Goal: Task Accomplishment & Management: Complete application form

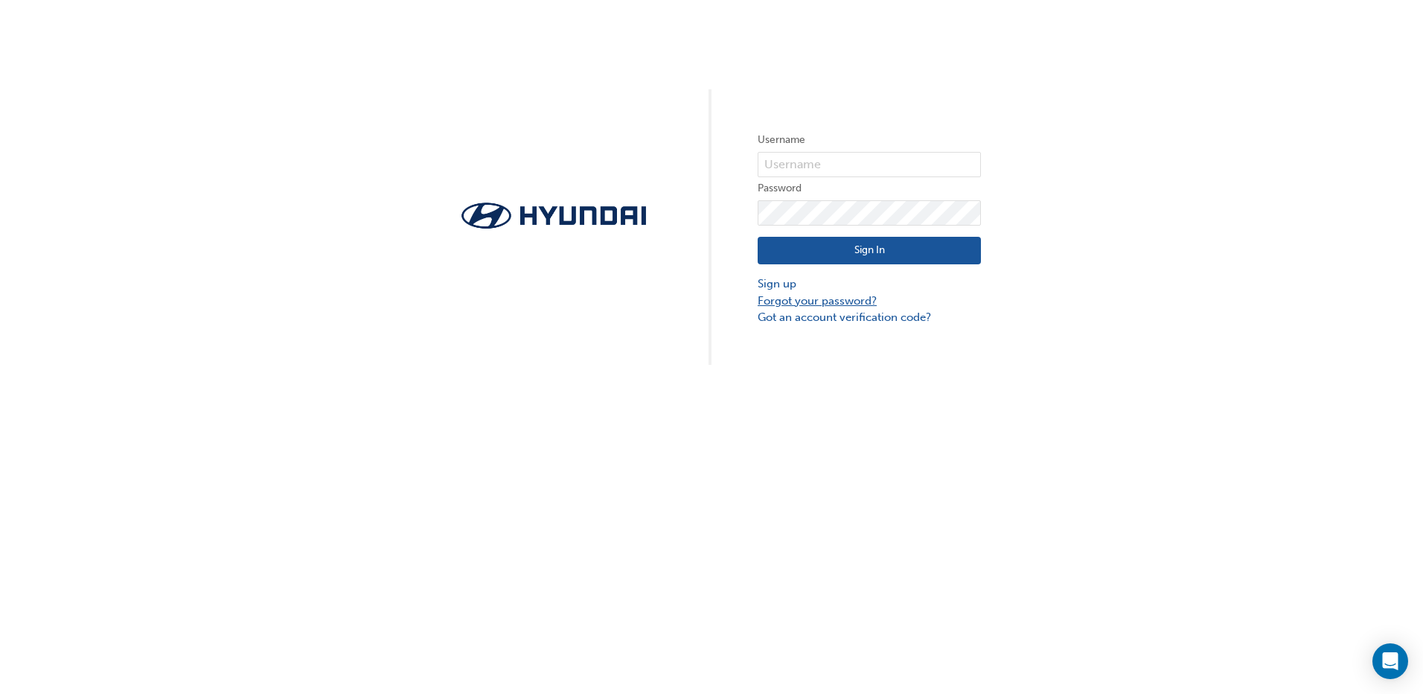
click at [818, 297] on link "Forgot your password?" at bounding box center [869, 300] width 223 height 17
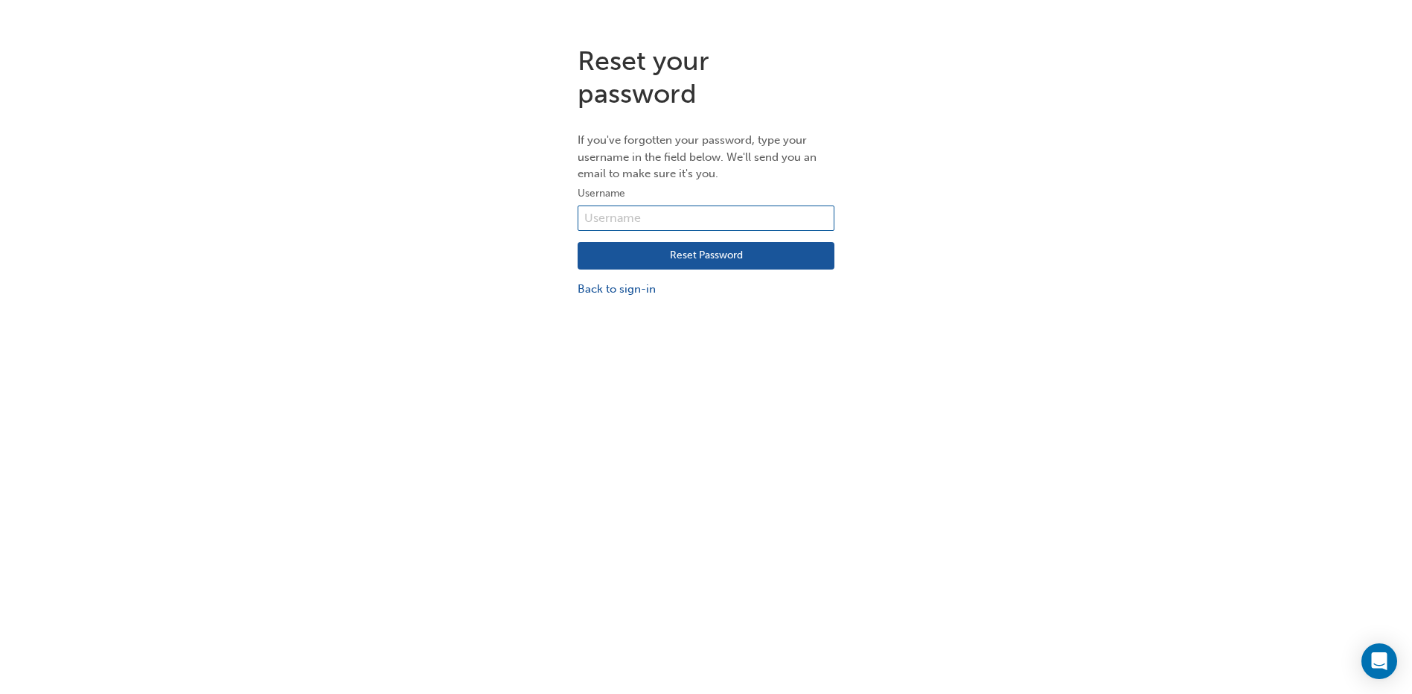
click at [692, 212] on input "text" at bounding box center [706, 217] width 257 height 25
paste input "36978"
type input "36978"
click button "Reset Password" at bounding box center [706, 256] width 257 height 28
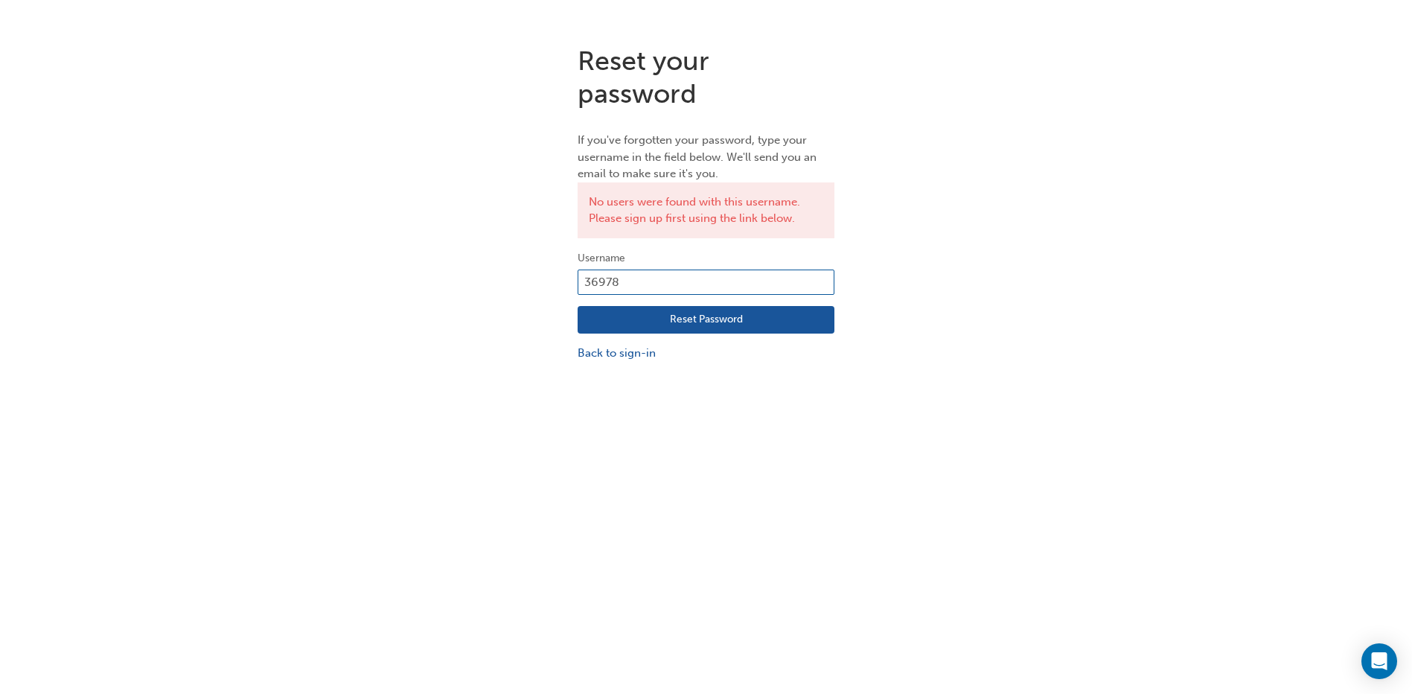
click at [685, 275] on input "36978" at bounding box center [706, 281] width 257 height 25
click at [623, 351] on link "Back to sign-in" at bounding box center [706, 353] width 257 height 17
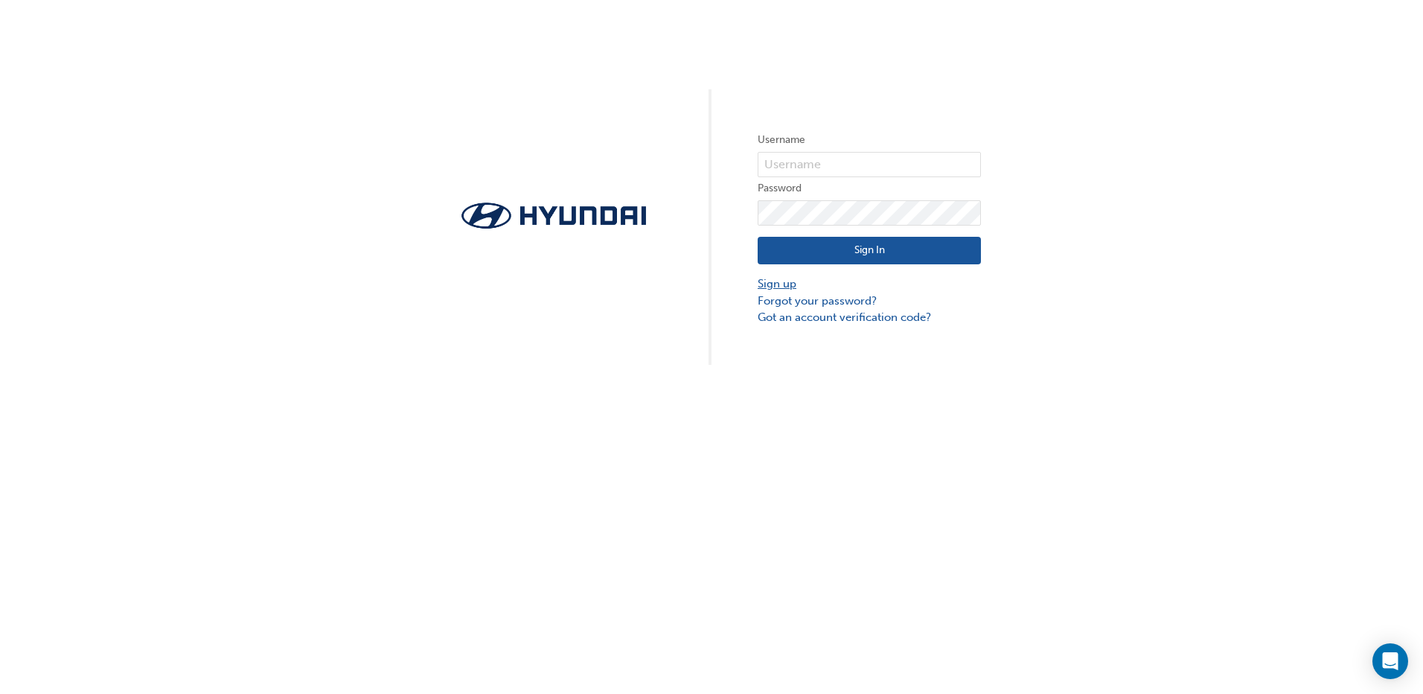
click at [793, 288] on link "Sign up" at bounding box center [869, 283] width 223 height 17
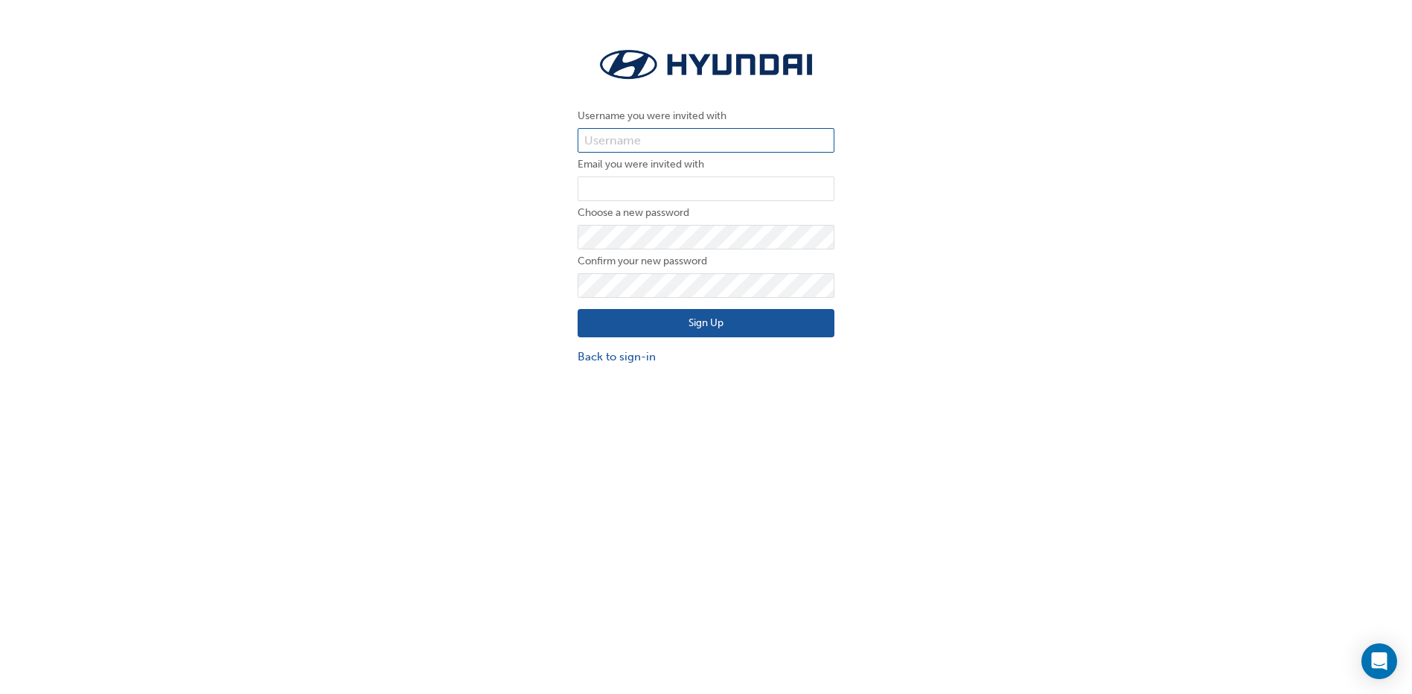
click at [654, 140] on input "text" at bounding box center [706, 140] width 257 height 25
paste input "36978"
type input "36978"
click at [626, 182] on input "email" at bounding box center [706, 188] width 257 height 25
type input "akelly@keema.com.au"
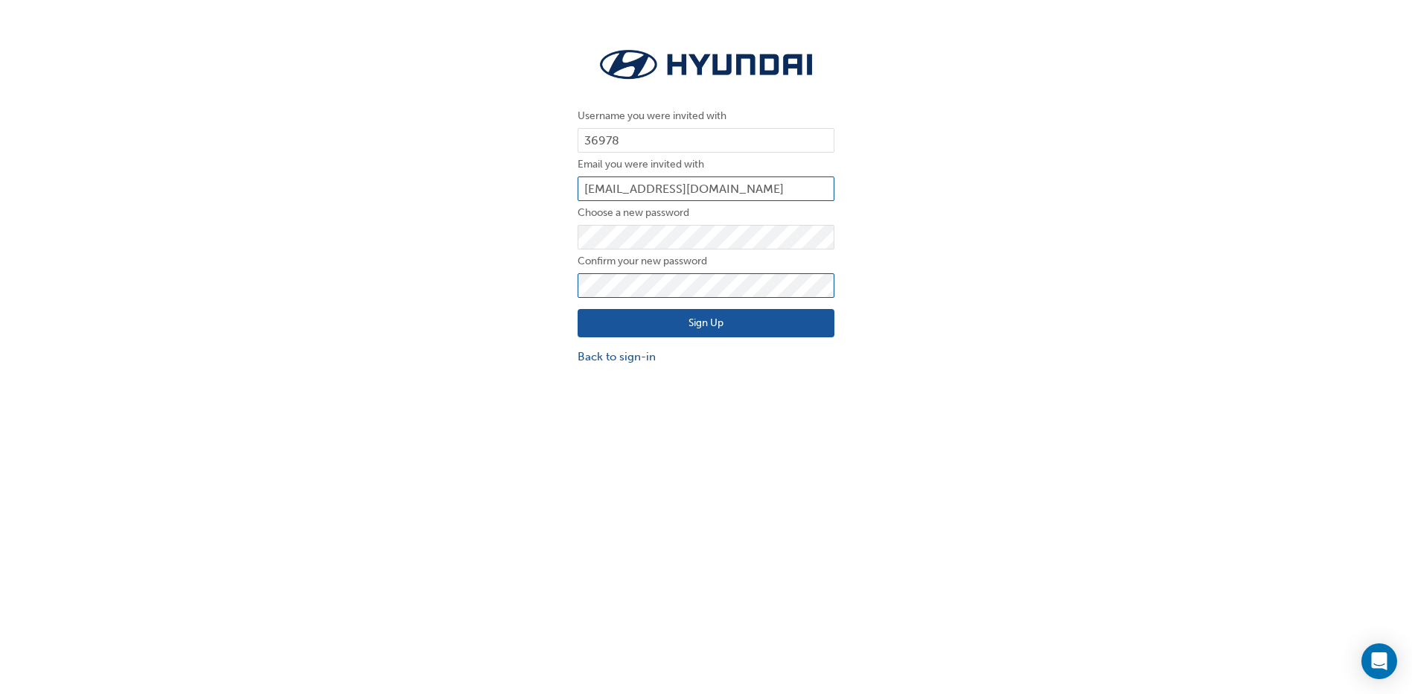
click at [578, 309] on button "Sign Up" at bounding box center [706, 323] width 257 height 28
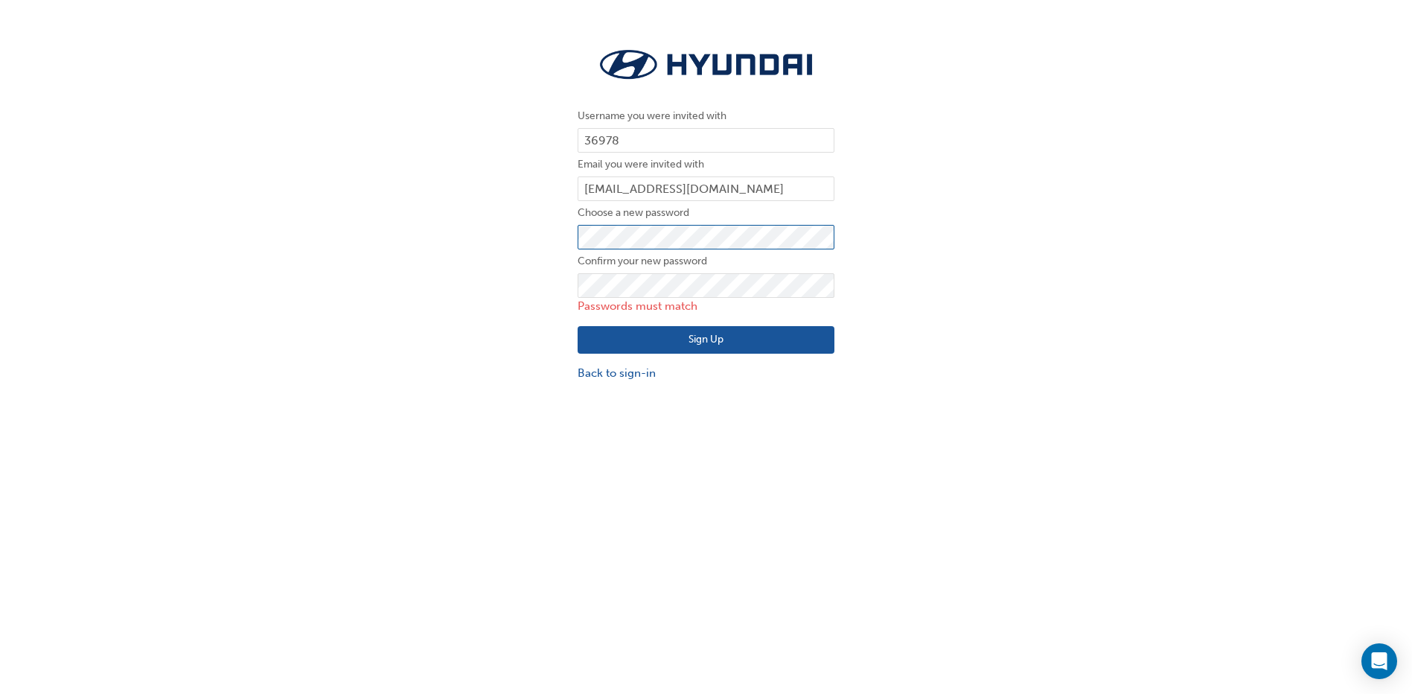
click at [513, 246] on div "Username you were invited with 36978 Email you were invited with akelly@keema.c…" at bounding box center [706, 212] width 1412 height 359
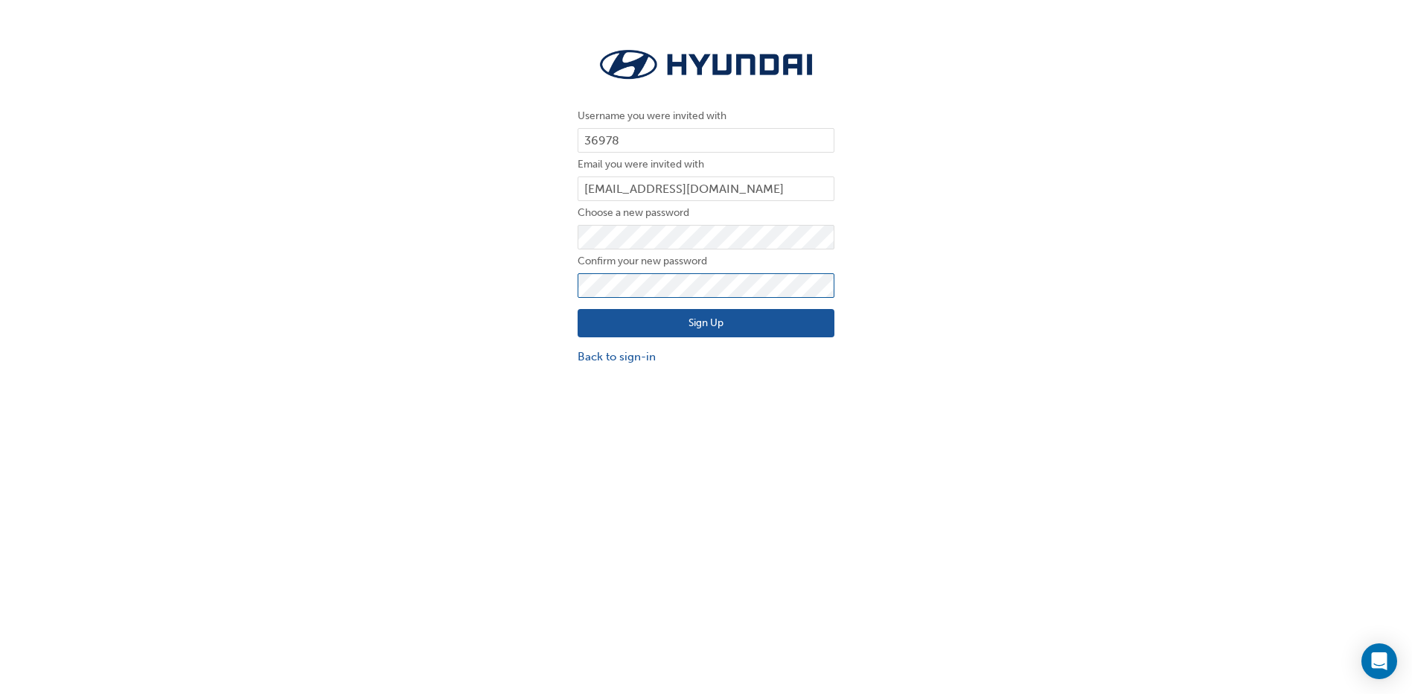
click button "Sign Up" at bounding box center [706, 323] width 257 height 28
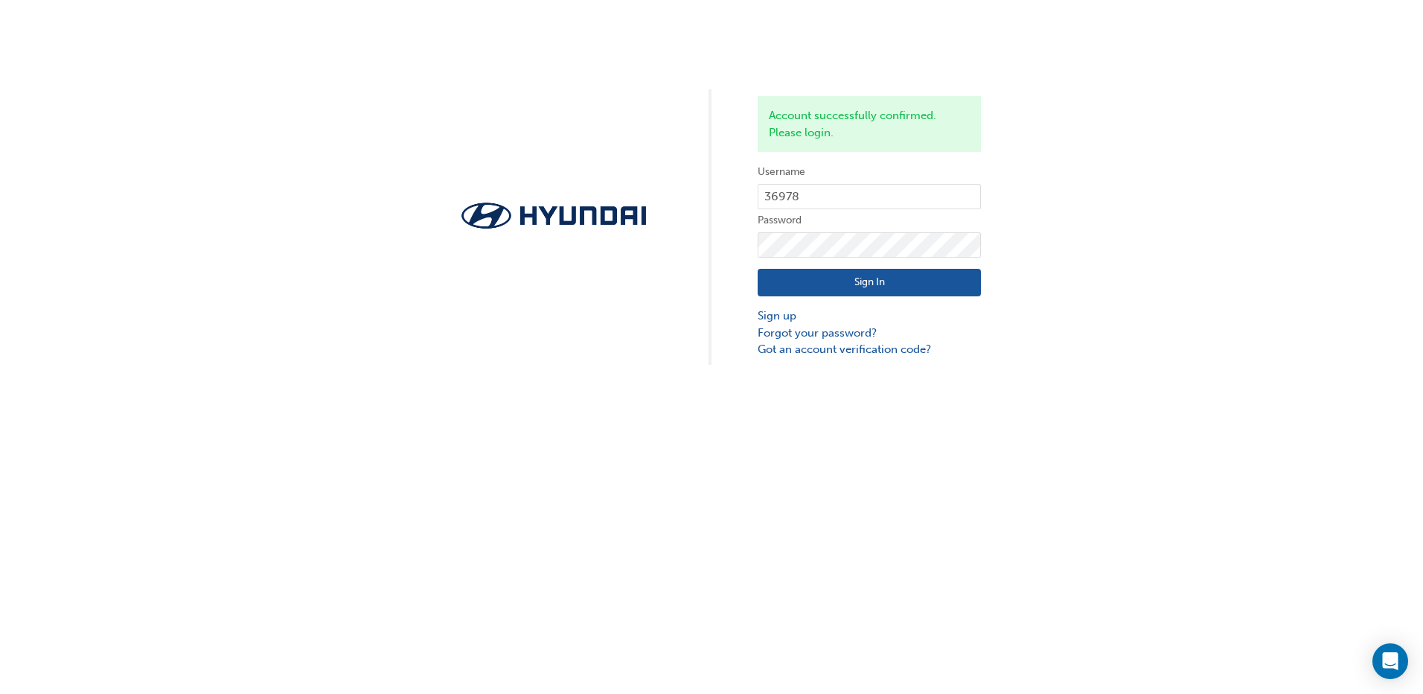
click at [898, 271] on button "Sign In" at bounding box center [869, 283] width 223 height 28
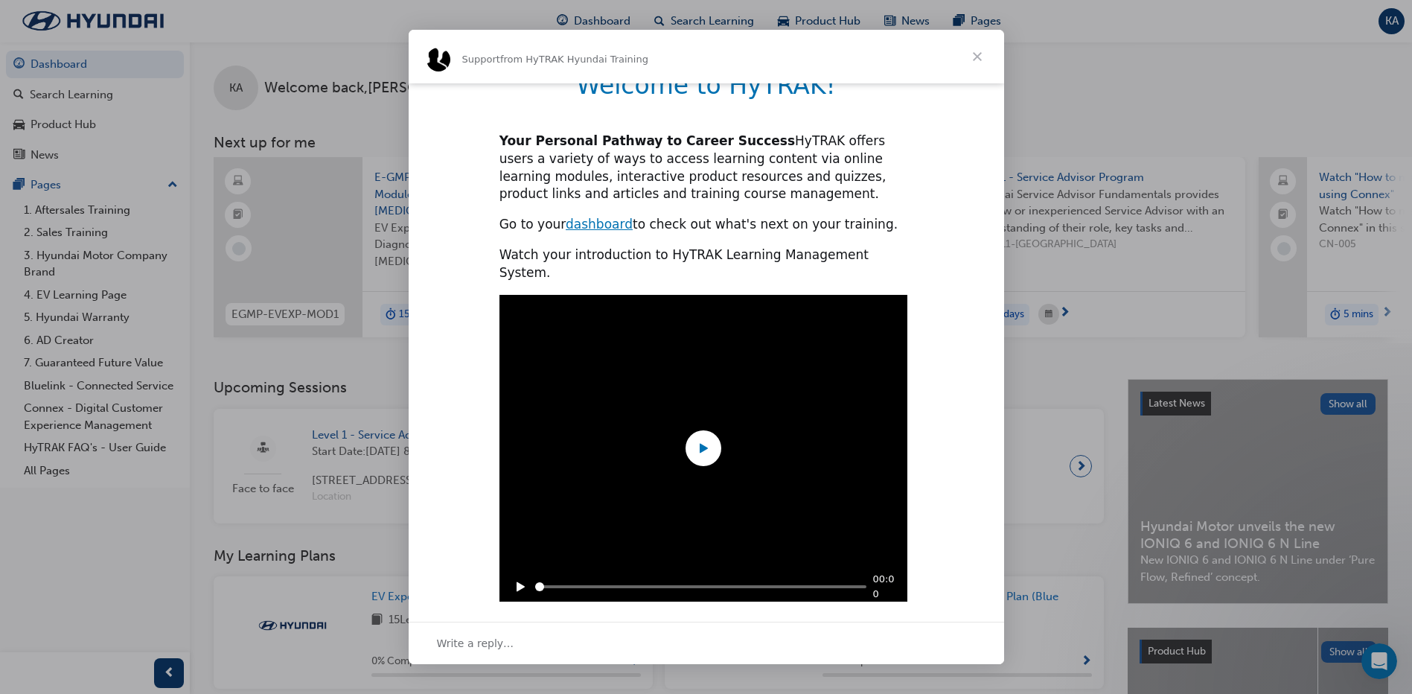
scroll to position [326, 0]
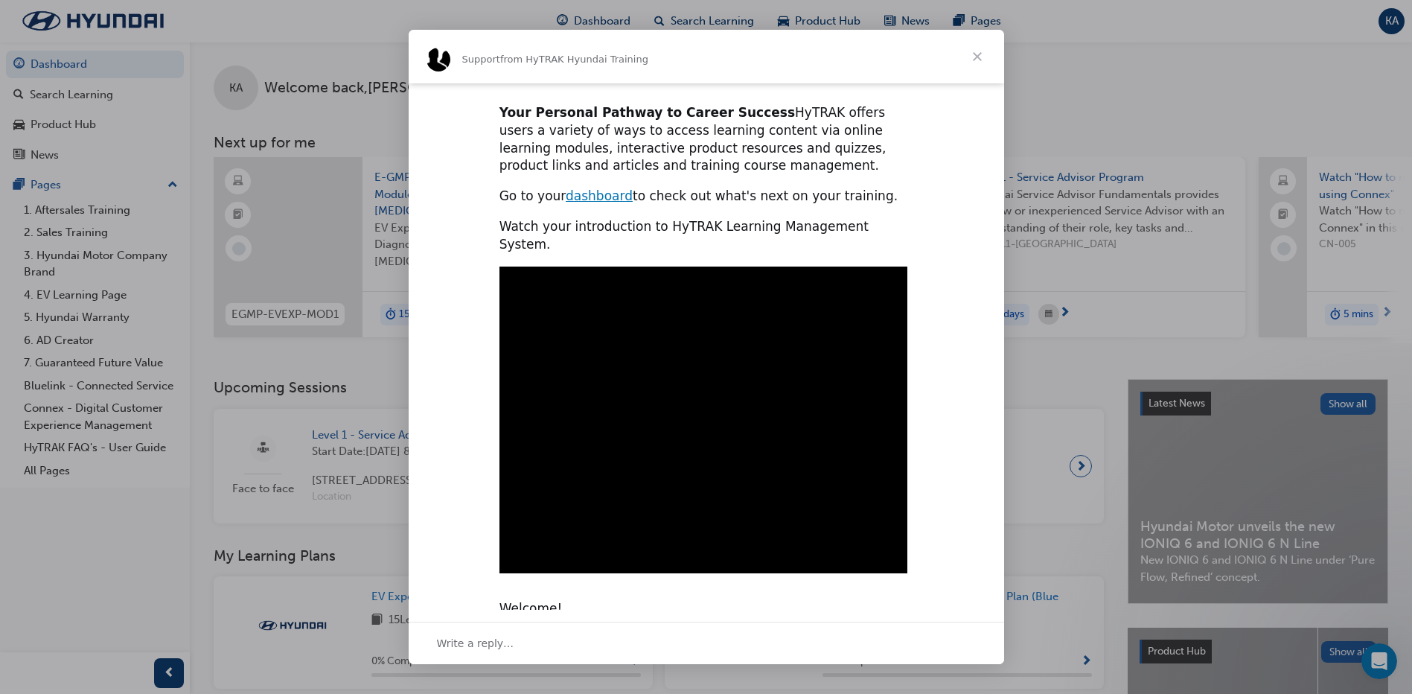
click at [981, 67] on span "Close" at bounding box center [977, 57] width 54 height 54
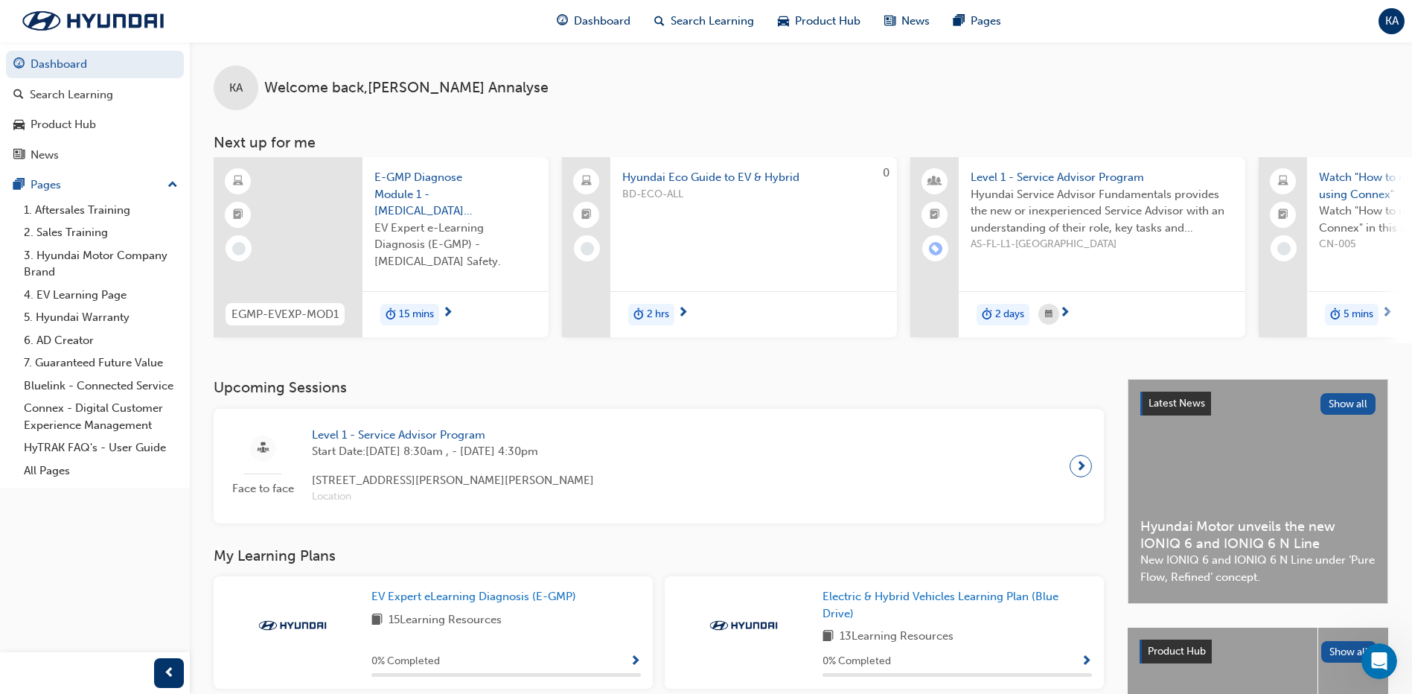
click at [1382, 16] on div "KA" at bounding box center [1391, 21] width 26 height 26
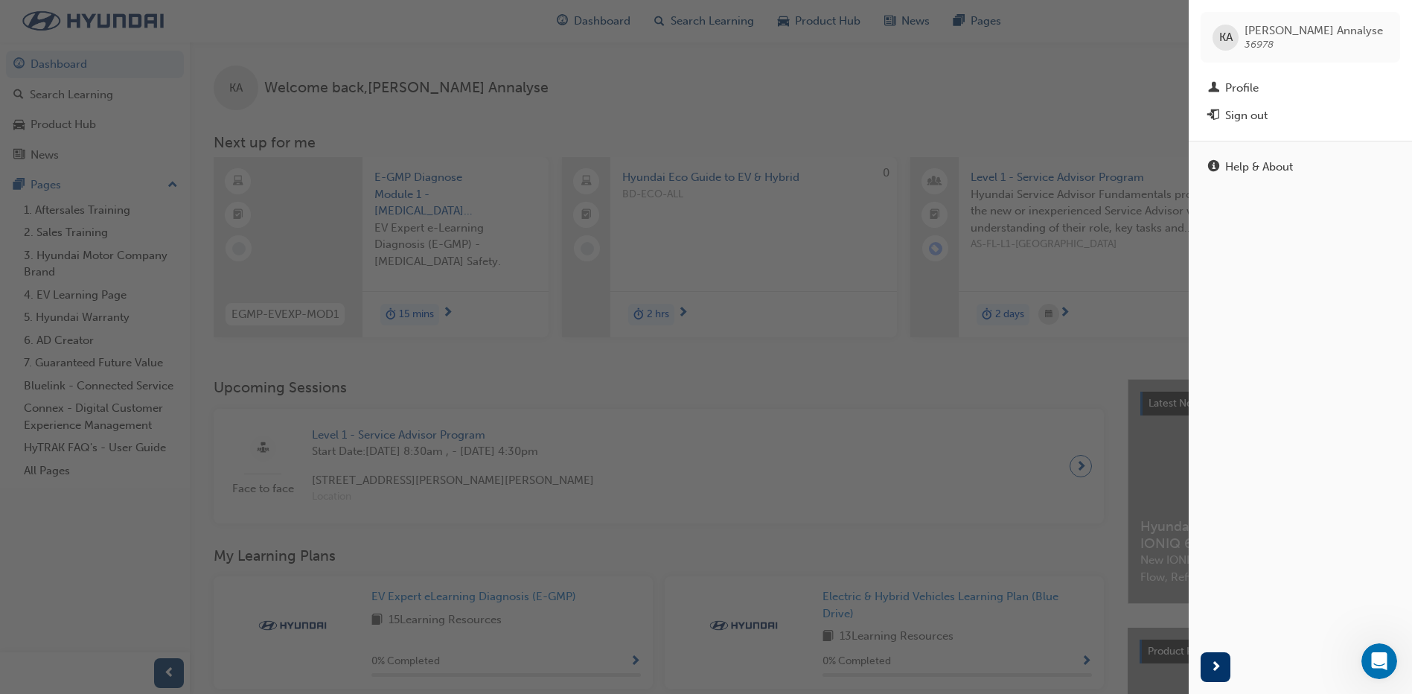
click at [924, 89] on div "button" at bounding box center [594, 347] width 1189 height 694
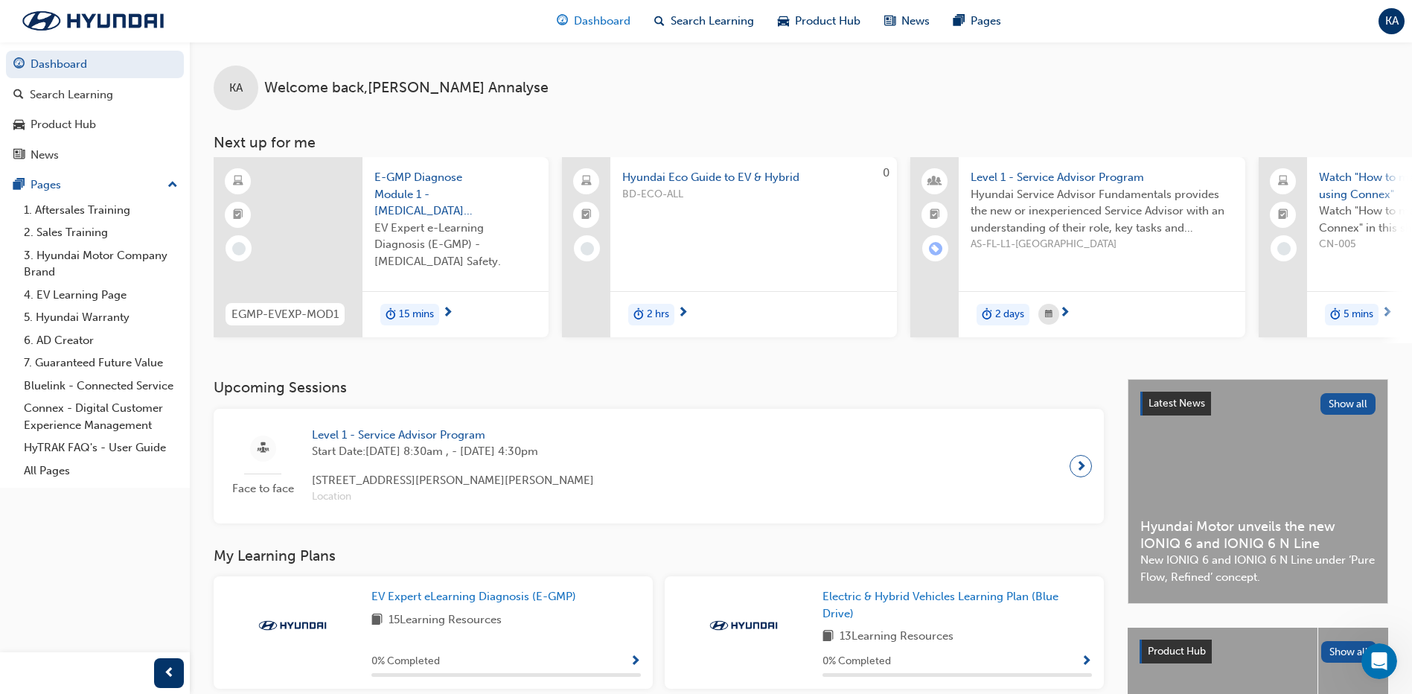
click at [602, 19] on span "Dashboard" at bounding box center [602, 21] width 57 height 17
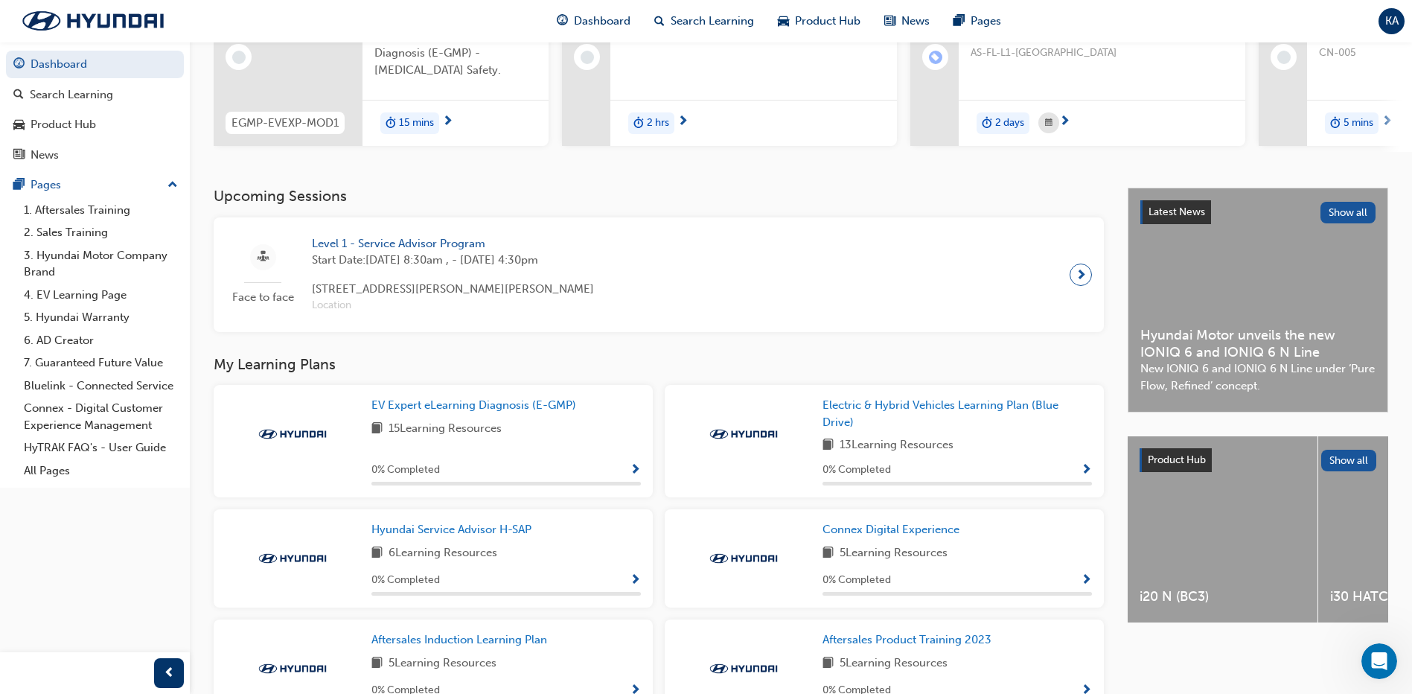
scroll to position [223, 0]
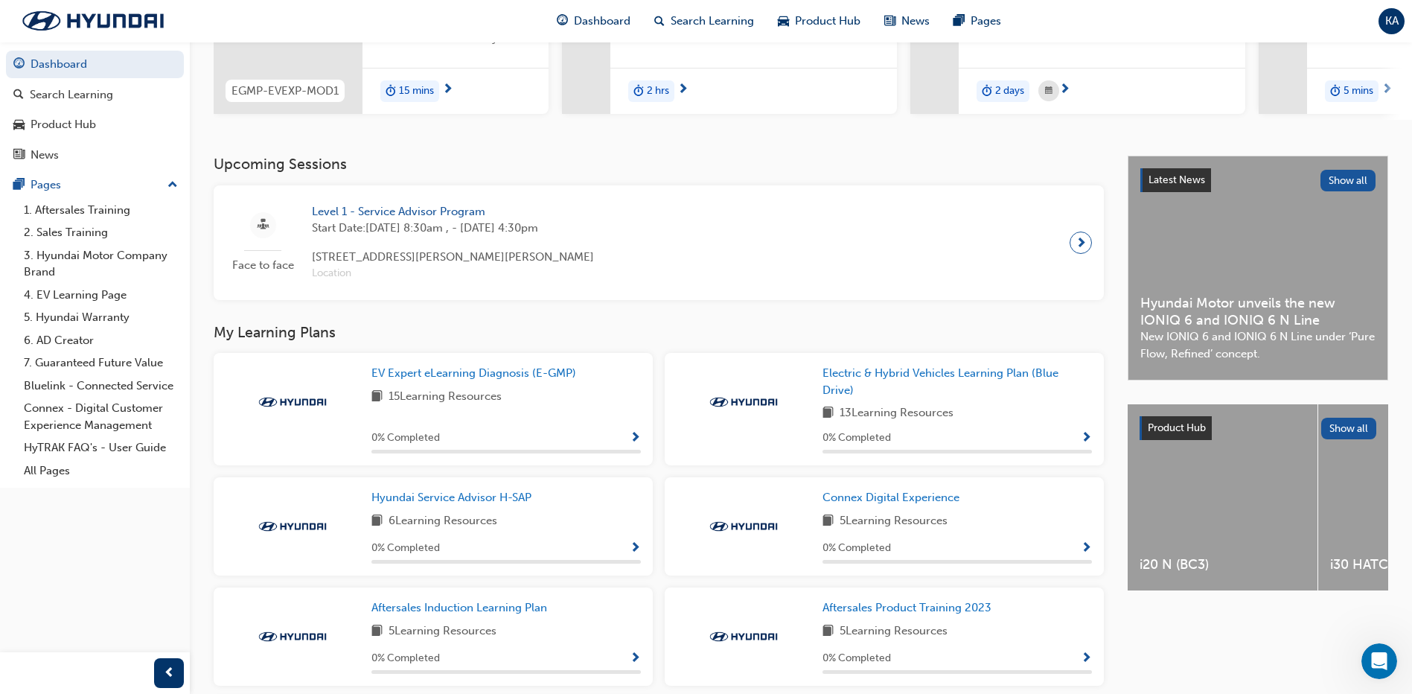
click at [1070, 247] on div at bounding box center [1080, 242] width 22 height 22
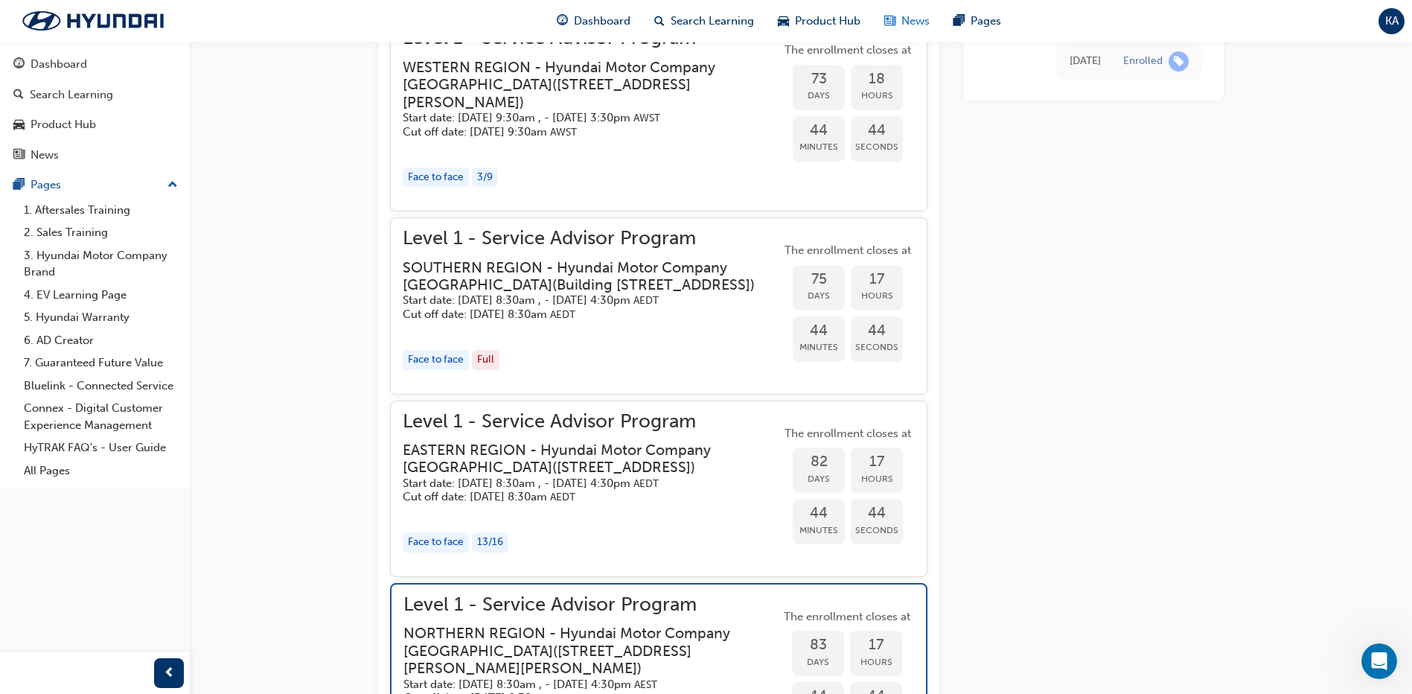
scroll to position [1209, 0]
